Goal: Information Seeking & Learning: Understand process/instructions

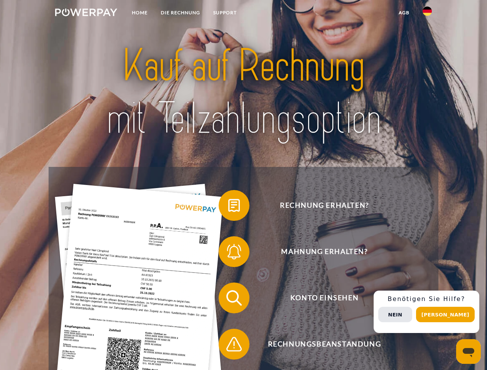
click at [86, 13] on img at bounding box center [86, 12] width 62 height 8
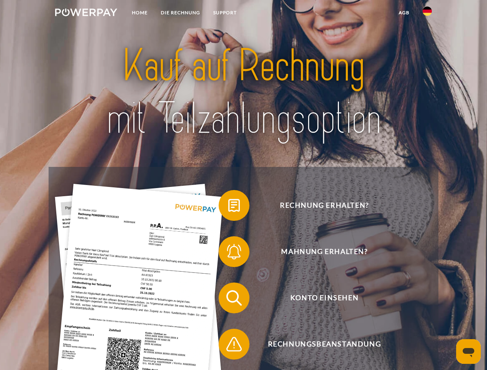
click at [427, 13] on img at bounding box center [426, 11] width 9 height 9
click at [403, 13] on link "agb" at bounding box center [404, 13] width 24 height 14
click at [228, 207] on span at bounding box center [222, 205] width 39 height 39
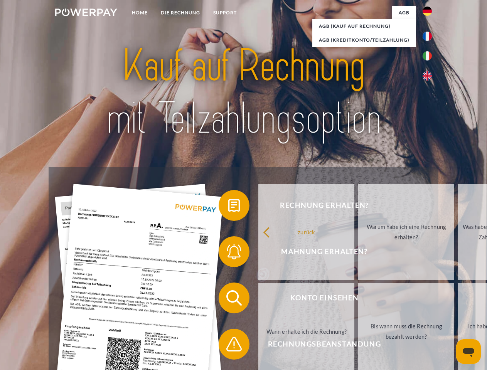
click at [228, 253] on span at bounding box center [222, 251] width 39 height 39
click at [358, 299] on link "Bis wann muss die Rechnung bezahlt werden?" at bounding box center [406, 331] width 96 height 96
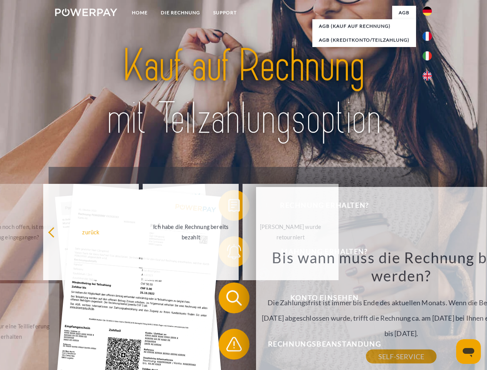
click at [228, 346] on span at bounding box center [222, 344] width 39 height 39
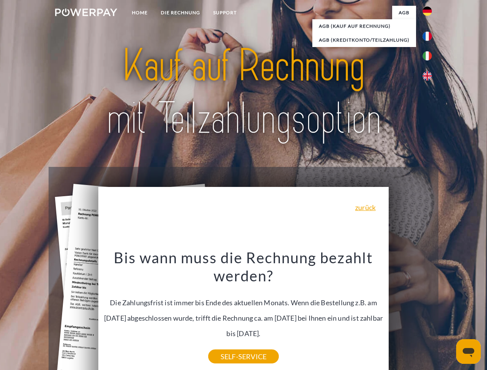
click at [429, 312] on div "Rechnung erhalten? Mahnung erhalten? Konto einsehen" at bounding box center [243, 321] width 389 height 308
click at [410, 313] on span "Konto einsehen" at bounding box center [324, 297] width 189 height 31
click at [448, 314] on header "Home DIE RECHNUNG SUPPORT" at bounding box center [243, 266] width 487 height 532
